Goal: Book appointment/travel/reservation

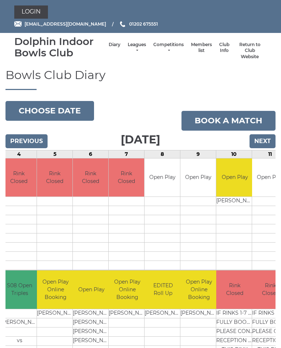
click at [264, 142] on input "Next" at bounding box center [263, 141] width 26 height 14
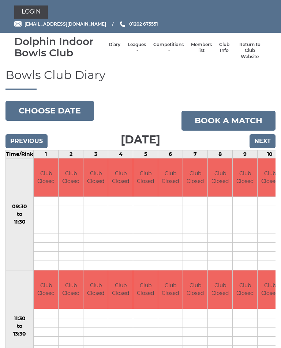
click at [266, 141] on input "Next" at bounding box center [263, 141] width 26 height 14
click at [269, 139] on input "Next" at bounding box center [263, 141] width 26 height 14
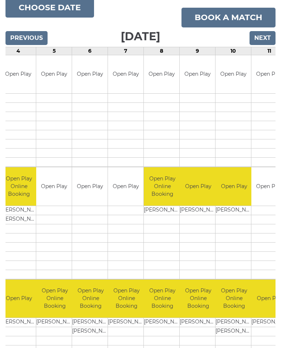
scroll to position [103, 0]
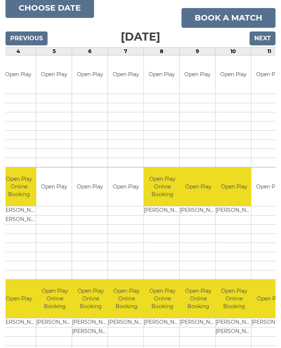
click at [265, 38] on input "Next" at bounding box center [263, 38] width 26 height 14
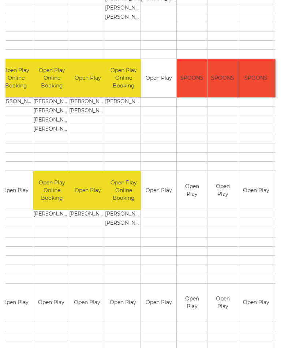
scroll to position [0, 105]
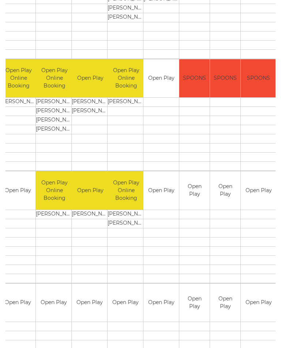
click at [217, 254] on td at bounding box center [225, 250] width 30 height 9
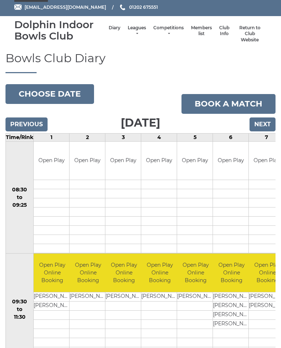
scroll to position [0, 0]
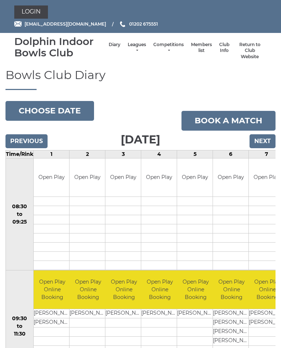
click at [263, 140] on input "Next" at bounding box center [263, 141] width 26 height 14
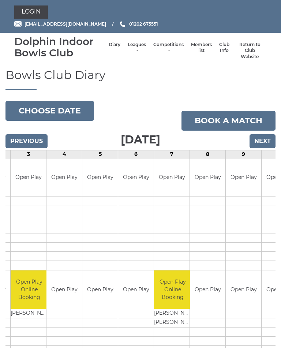
click at [263, 139] on input "Next" at bounding box center [263, 141] width 26 height 14
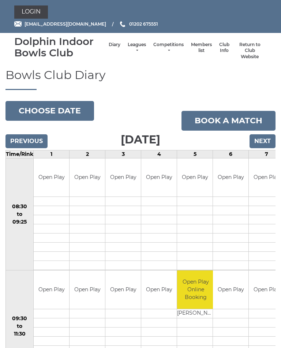
click at [265, 141] on input "Next" at bounding box center [263, 141] width 26 height 14
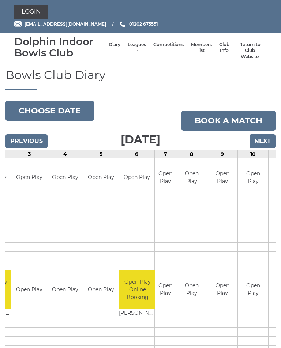
click at [264, 139] on input "Next" at bounding box center [263, 141] width 26 height 14
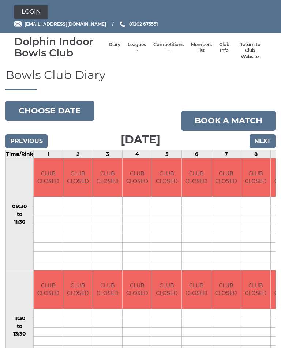
click at [265, 139] on input "Next" at bounding box center [263, 141] width 26 height 14
click at [67, 111] on button "Choose date" at bounding box center [49, 111] width 89 height 20
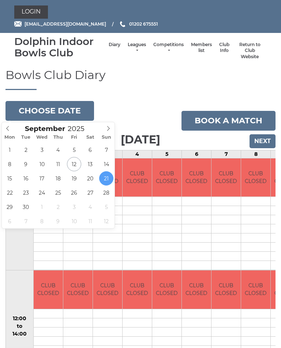
type input "[DATE]"
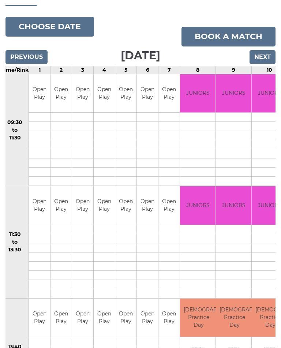
scroll to position [0, 4]
click at [265, 55] on input "Next" at bounding box center [263, 57] width 26 height 14
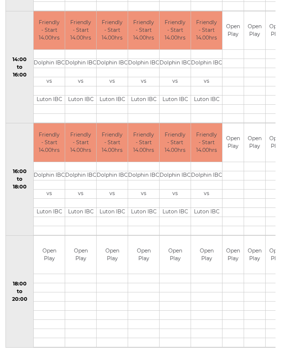
scroll to position [383, 0]
